Goal: Information Seeking & Learning: Learn about a topic

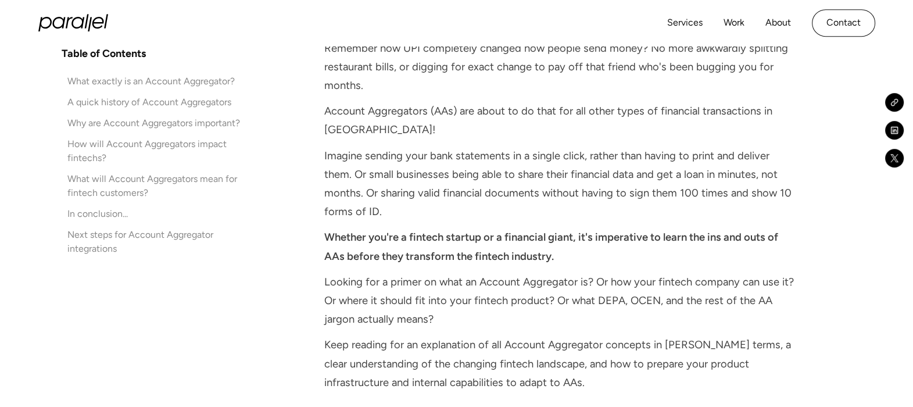
scroll to position [768, 0]
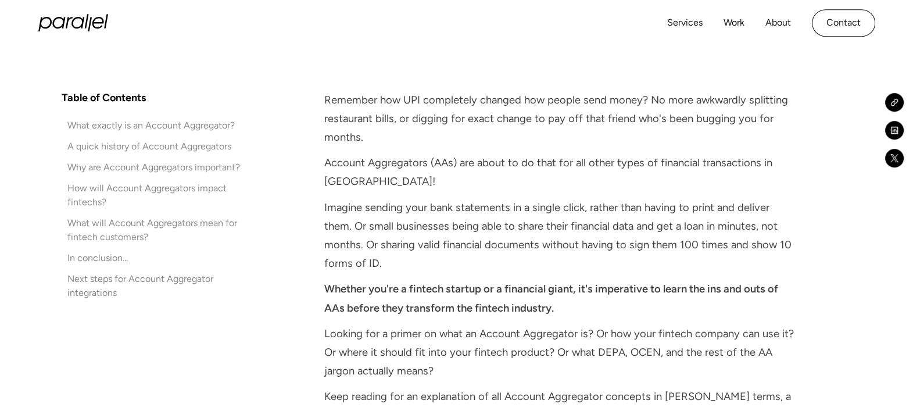
click at [495, 255] on p "Imagine sending your bank statements in a single click, rather than having to p…" at bounding box center [560, 235] width 473 height 75
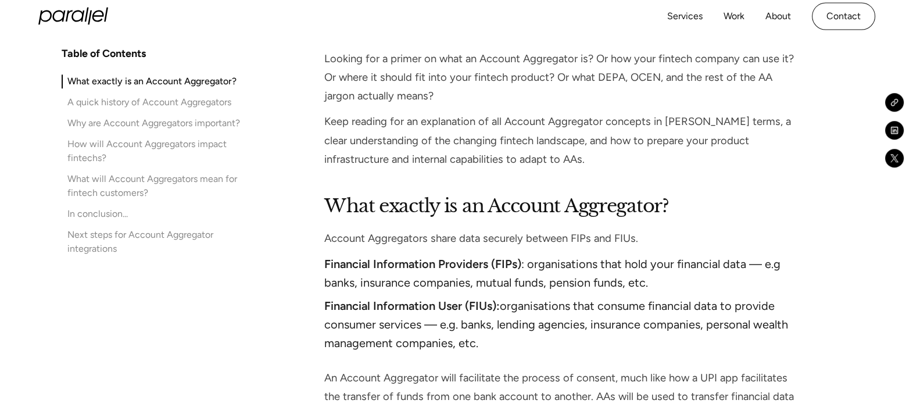
scroll to position [1042, 0]
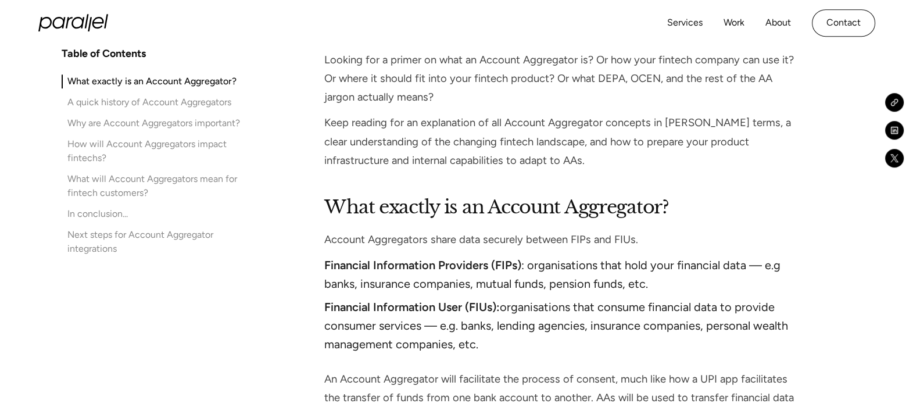
click at [592, 261] on li "Financial Information Providers (FIPs) : organisations that hold your financial…" at bounding box center [560, 274] width 473 height 37
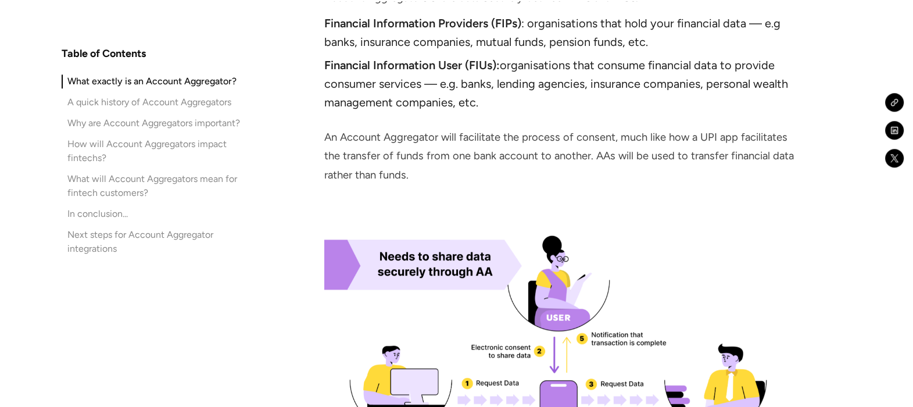
scroll to position [1285, 0]
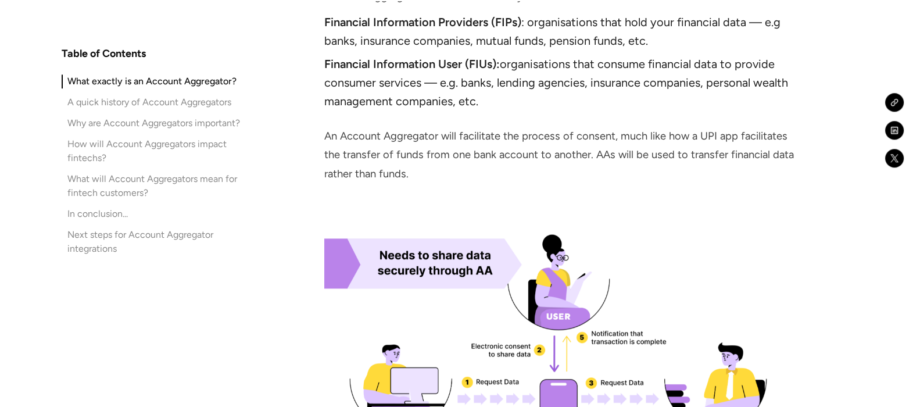
click at [657, 263] on img at bounding box center [560, 410] width 473 height 395
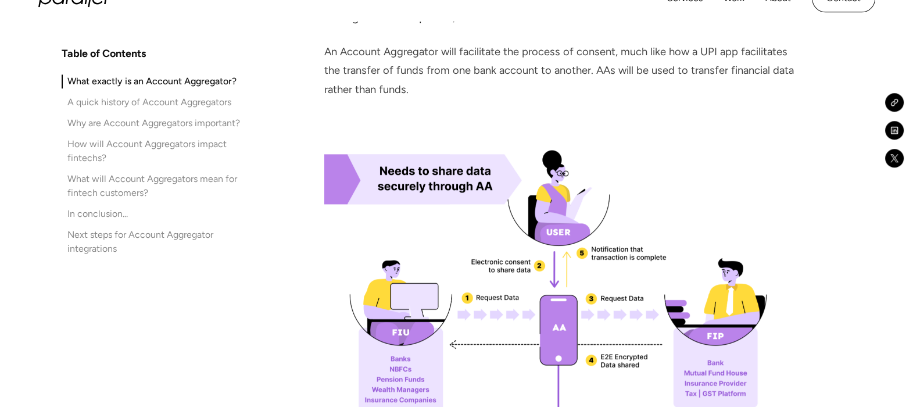
click at [657, 252] on img at bounding box center [560, 326] width 473 height 395
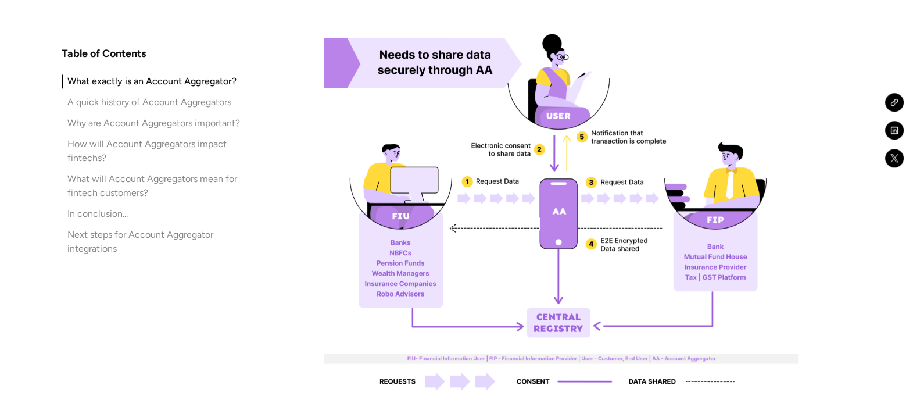
scroll to position [1485, 0]
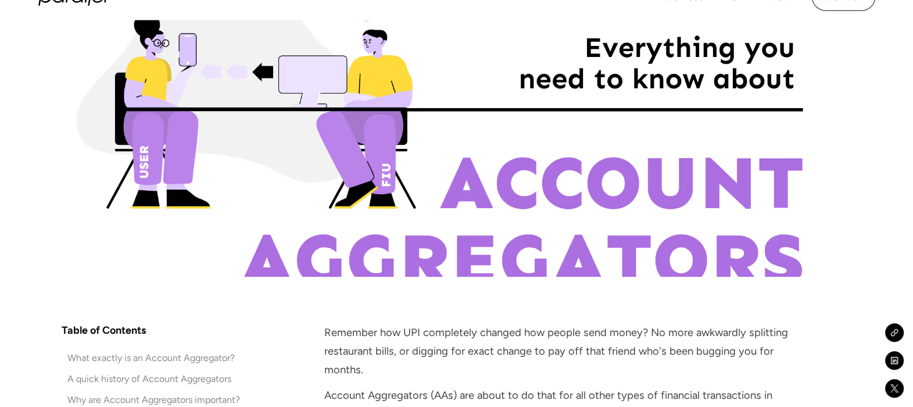
scroll to position [536, 0]
